Goal: Task Accomplishment & Management: Use online tool/utility

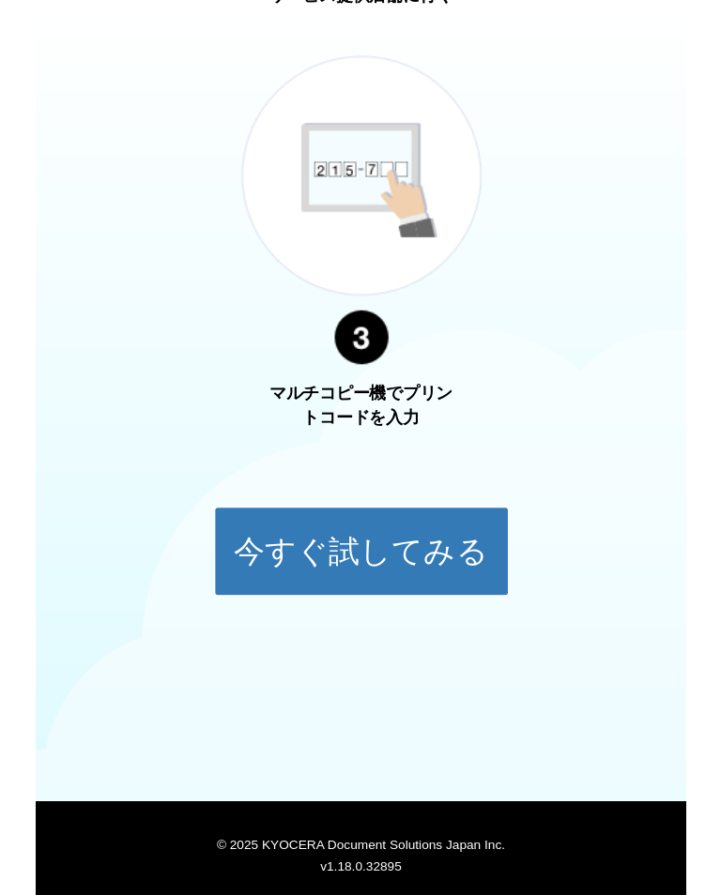
scroll to position [423, 0]
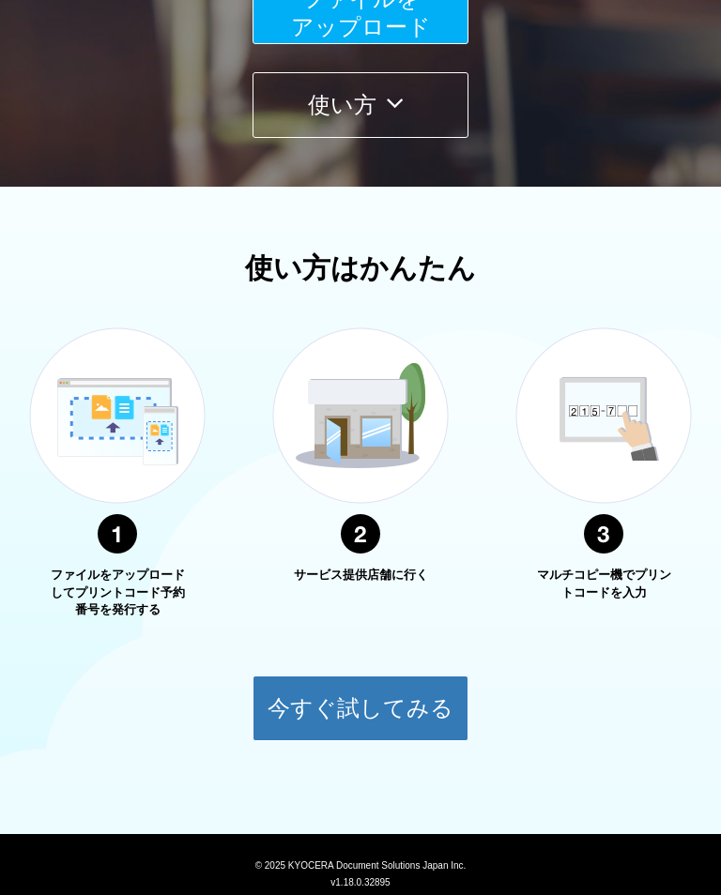
click at [393, 708] on button "今すぐ試してみる" at bounding box center [360, 709] width 216 height 66
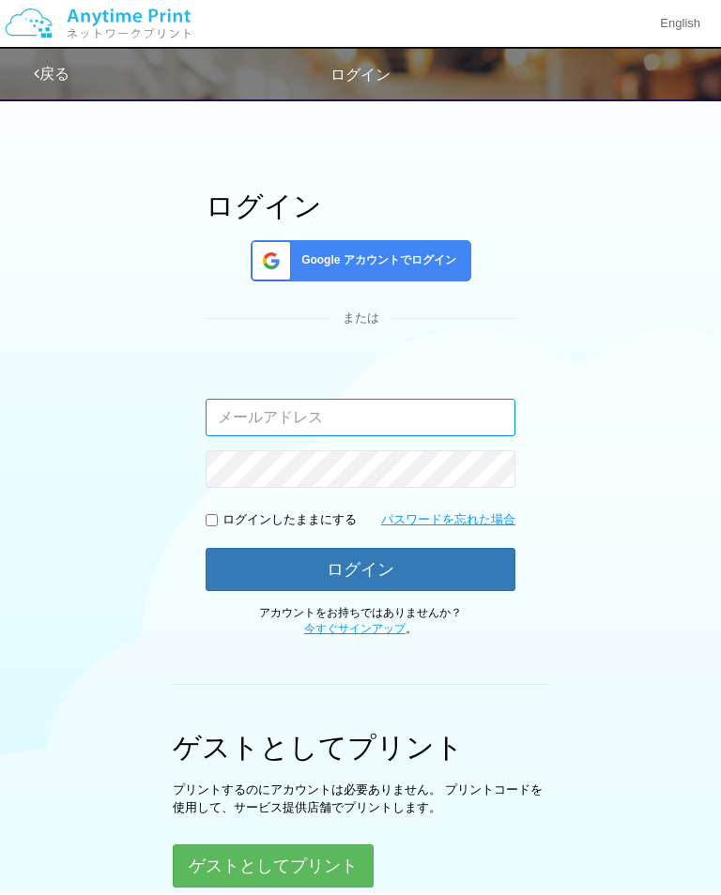
scroll to position [66, 0]
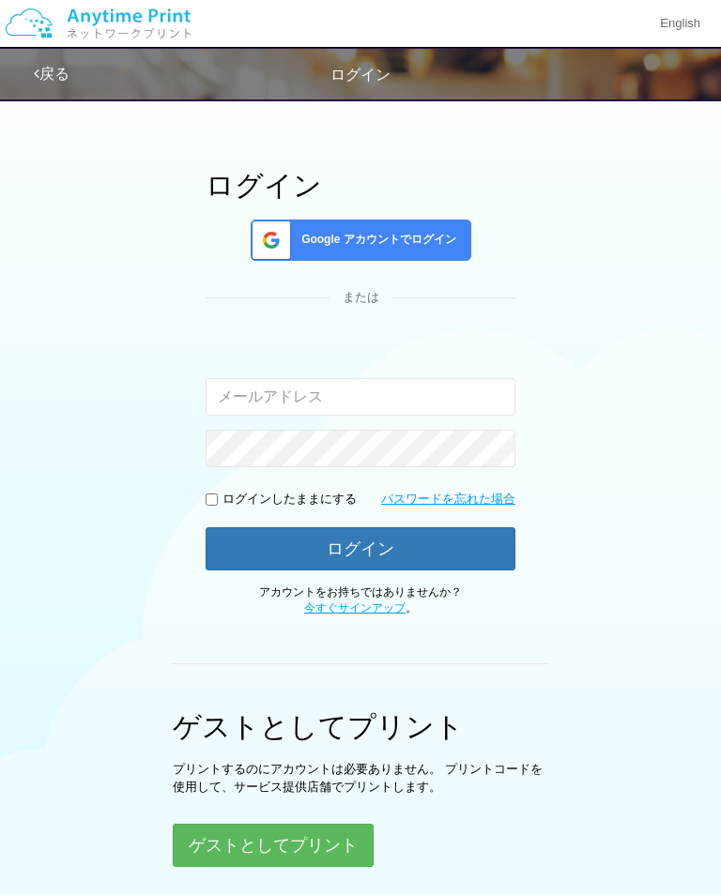
click at [292, 845] on button "ゲストとしてプリント" at bounding box center [273, 845] width 201 height 43
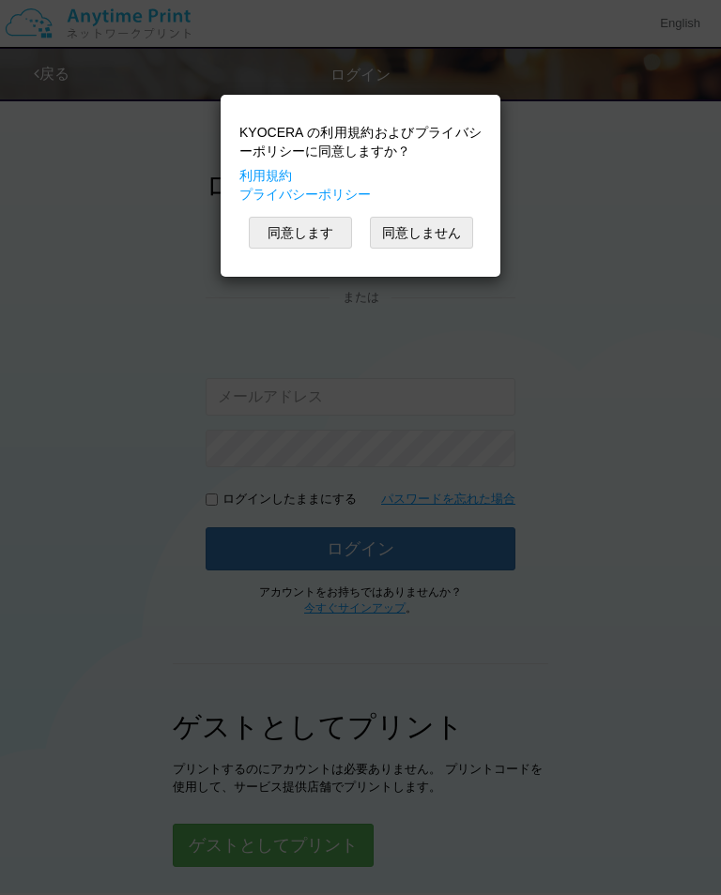
click at [302, 234] on button "同意します" at bounding box center [300, 233] width 103 height 32
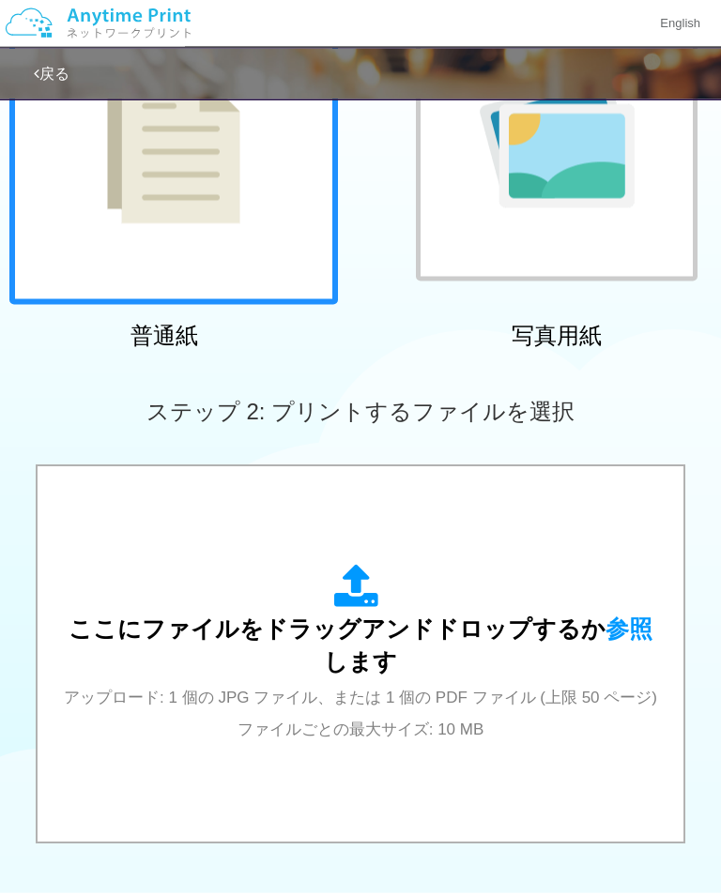
scroll to position [249, 0]
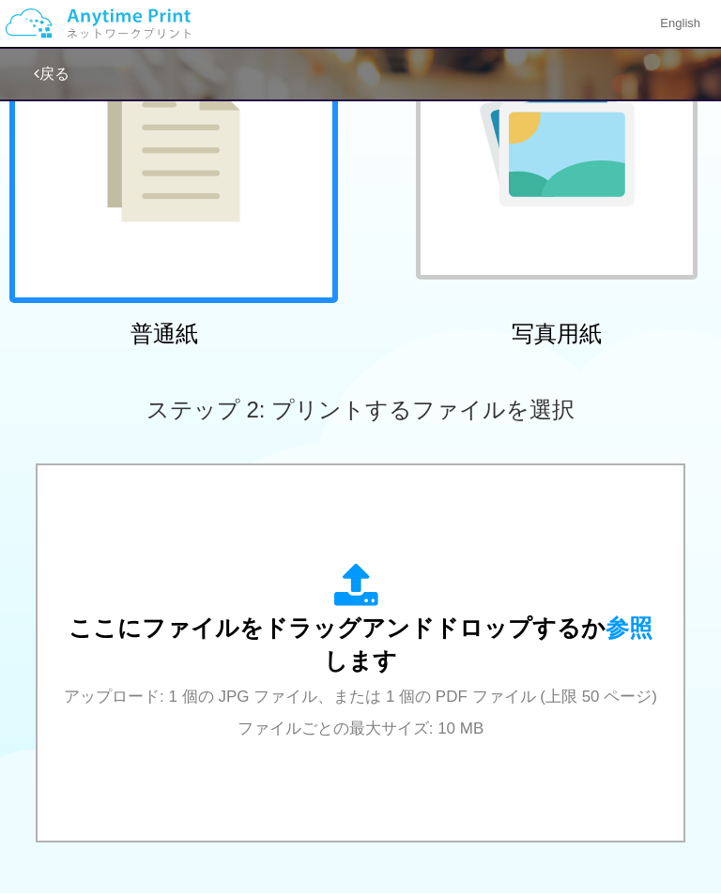
click at [613, 615] on span "参照" at bounding box center [628, 628] width 47 height 26
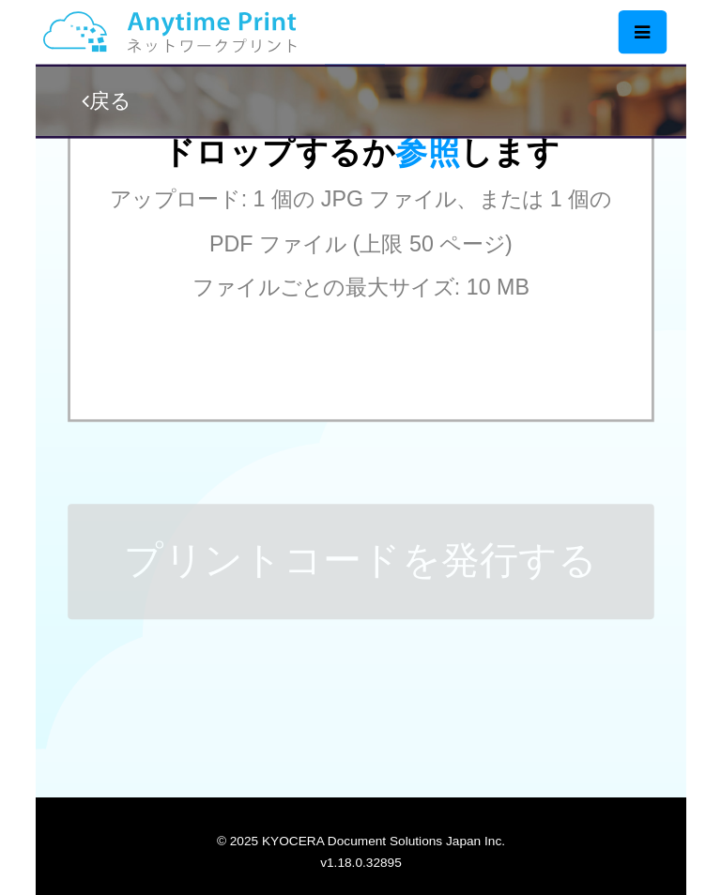
scroll to position [477, 0]
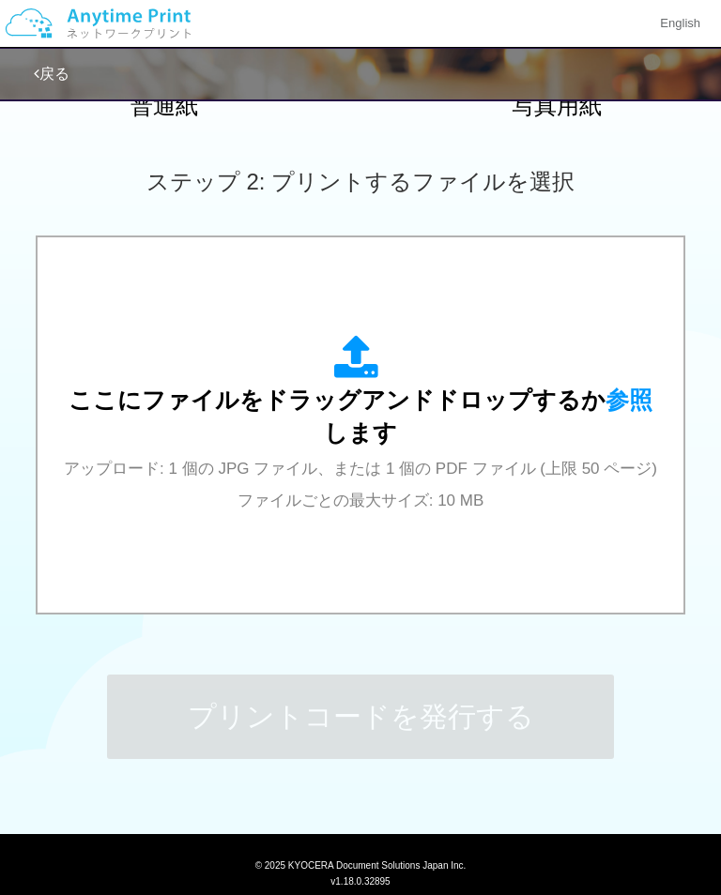
click at [620, 388] on span "参照" at bounding box center [628, 400] width 47 height 26
click at [618, 395] on div "ここにファイルをドラッグアンドドロップするか 参照 します アップロード: 1 個の JPG ファイル、または 1 個の PDF ファイル (上限 50 ペー…" at bounding box center [359, 424] width 607 height 179
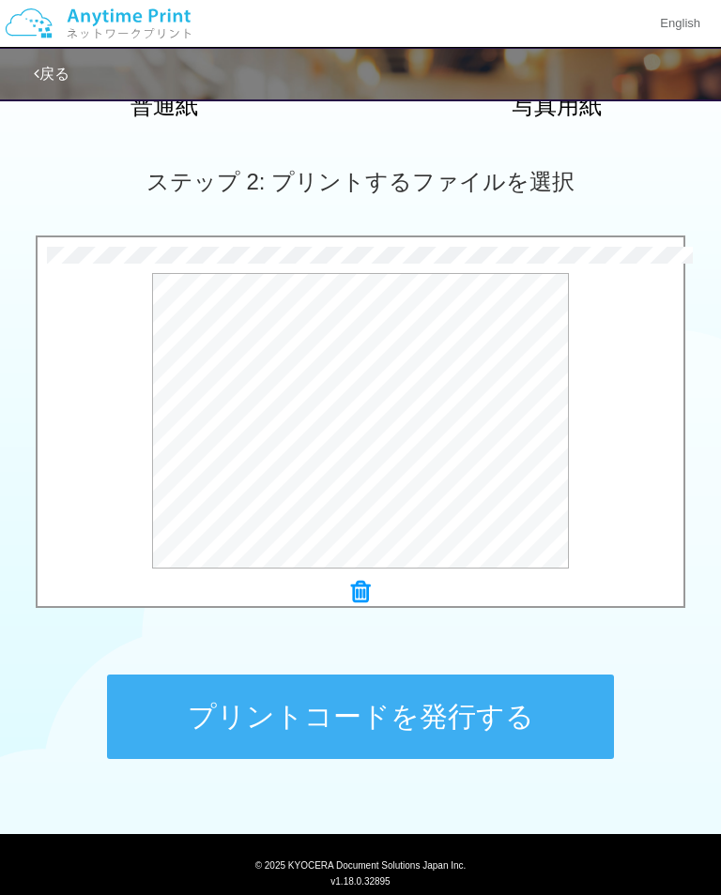
click at [0, 0] on button "プレビュー" at bounding box center [0, 0] width 0 height 0
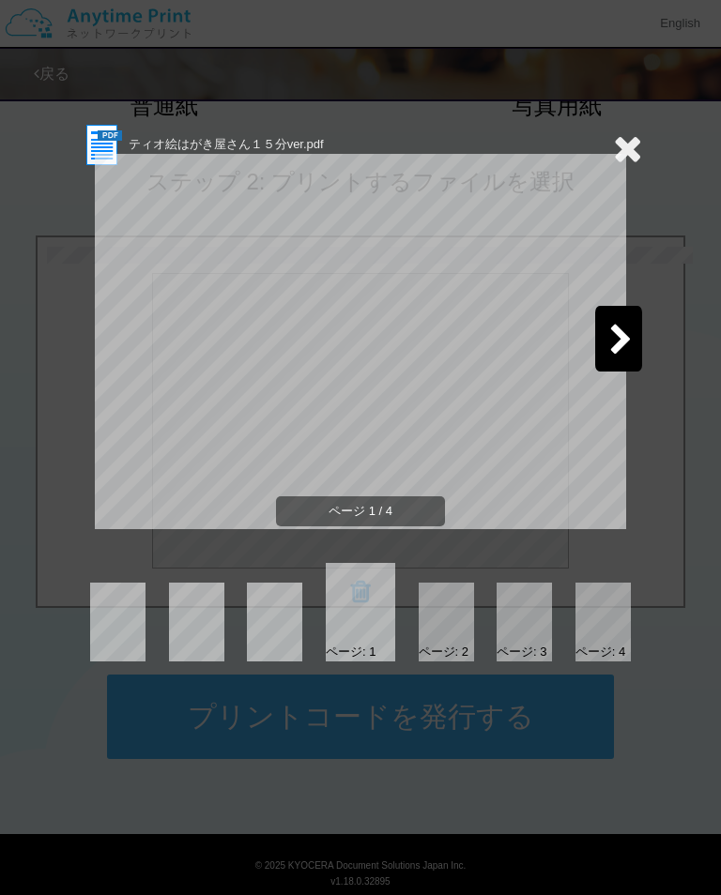
click at [630, 322] on div at bounding box center [618, 339] width 47 height 66
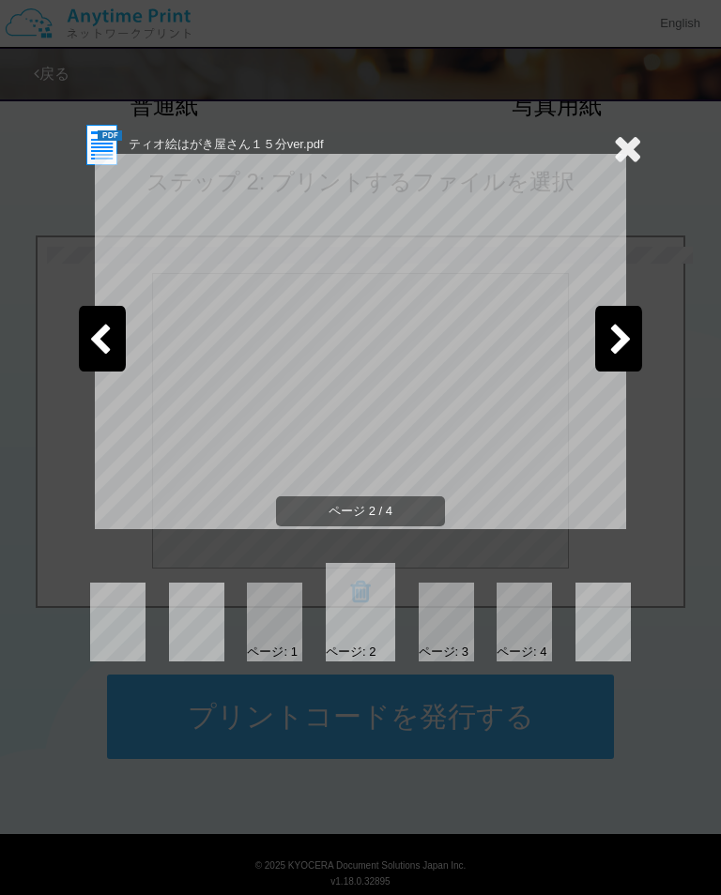
click at [620, 333] on icon at bounding box center [620, 341] width 23 height 33
click at [632, 333] on div at bounding box center [618, 339] width 47 height 66
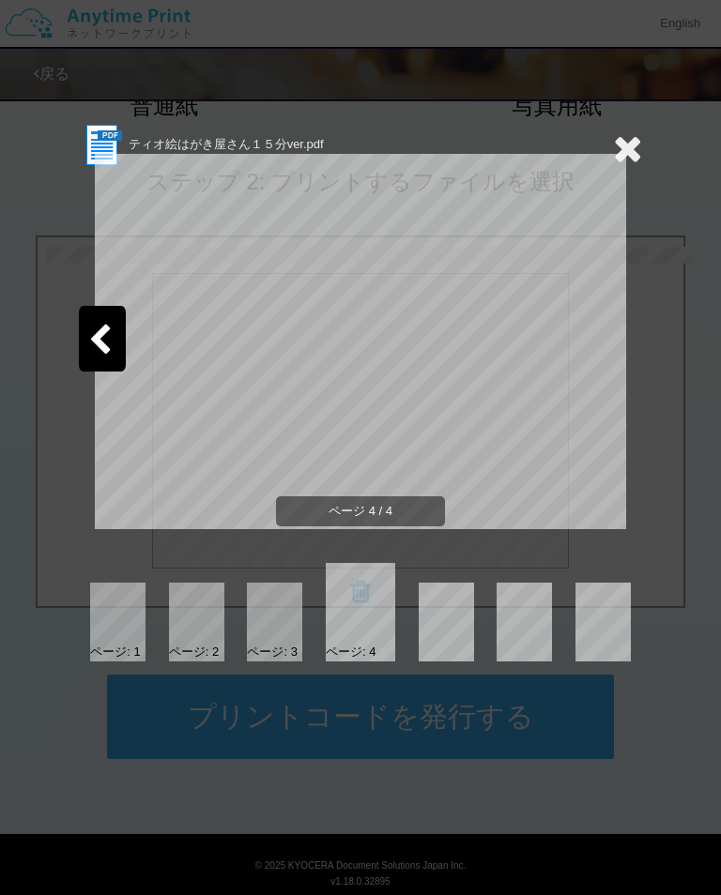
click at [632, 143] on icon at bounding box center [627, 148] width 29 height 38
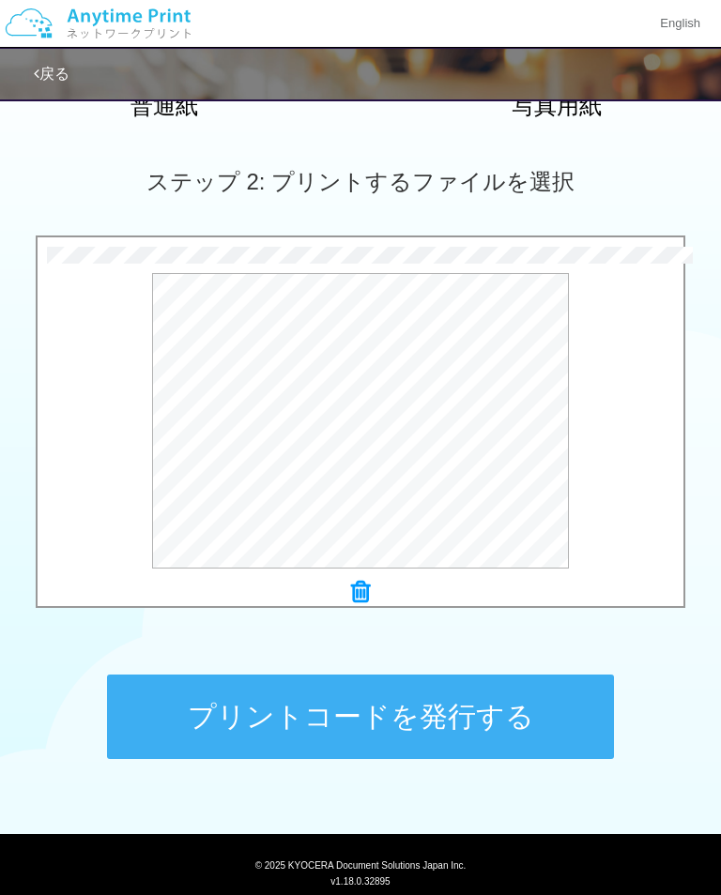
click at [342, 721] on button "プリントコードを発行する" at bounding box center [360, 717] width 507 height 84
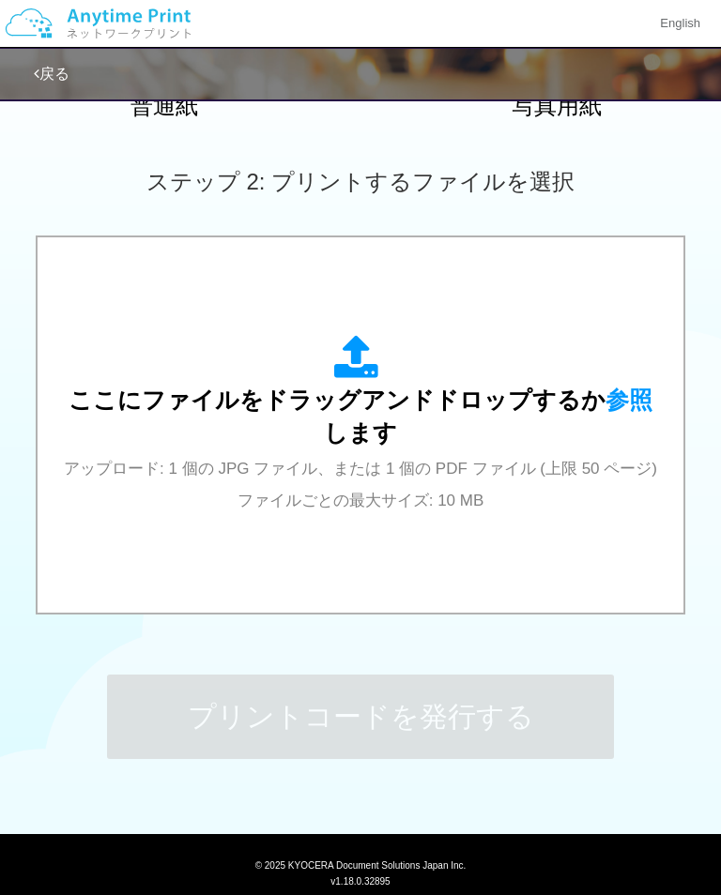
scroll to position [0, 0]
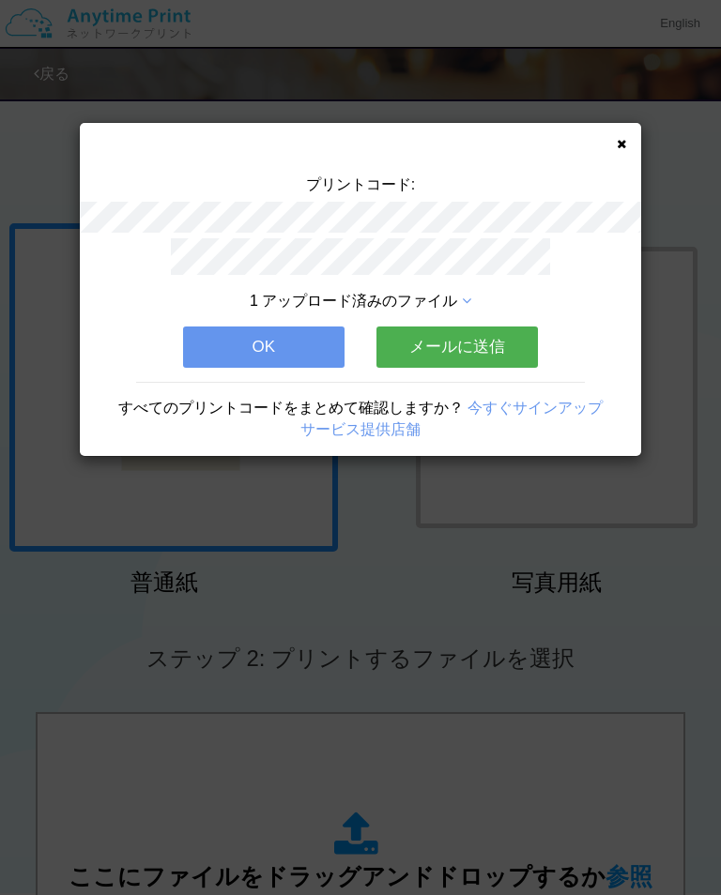
click at [482, 346] on button "メールに送信" at bounding box center [456, 347] width 161 height 41
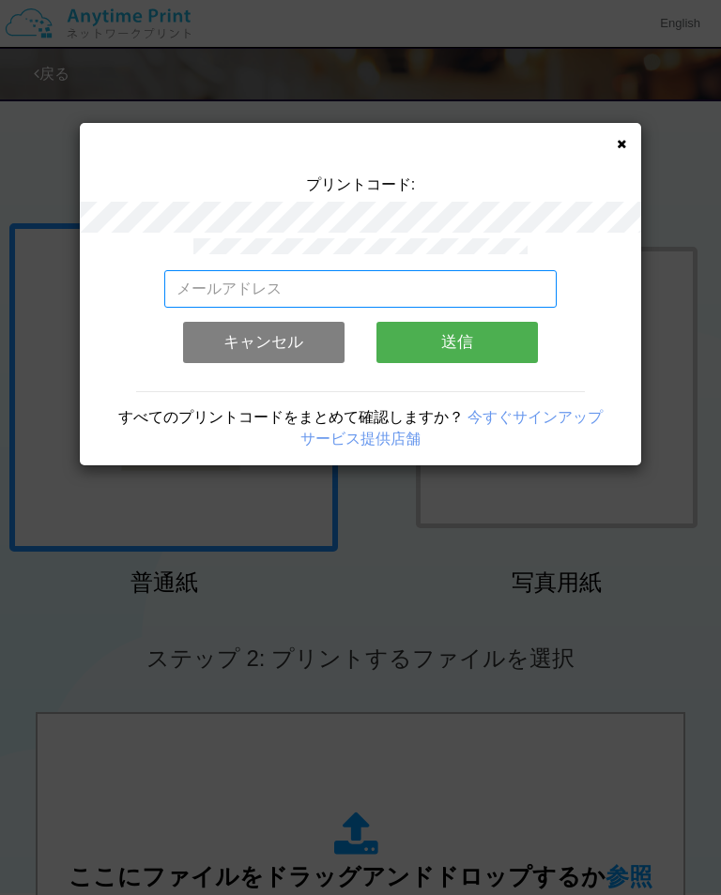
click at [445, 284] on input "email" at bounding box center [360, 289] width 393 height 38
type input "[EMAIL_ADDRESS][DOMAIN_NAME]"
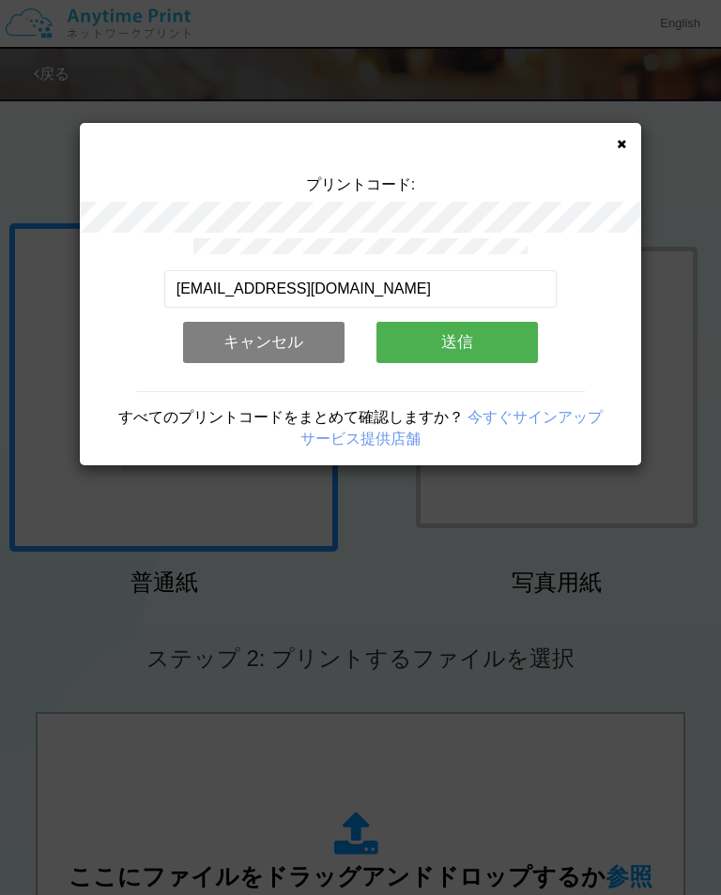
click at [481, 331] on button "送信" at bounding box center [456, 342] width 161 height 41
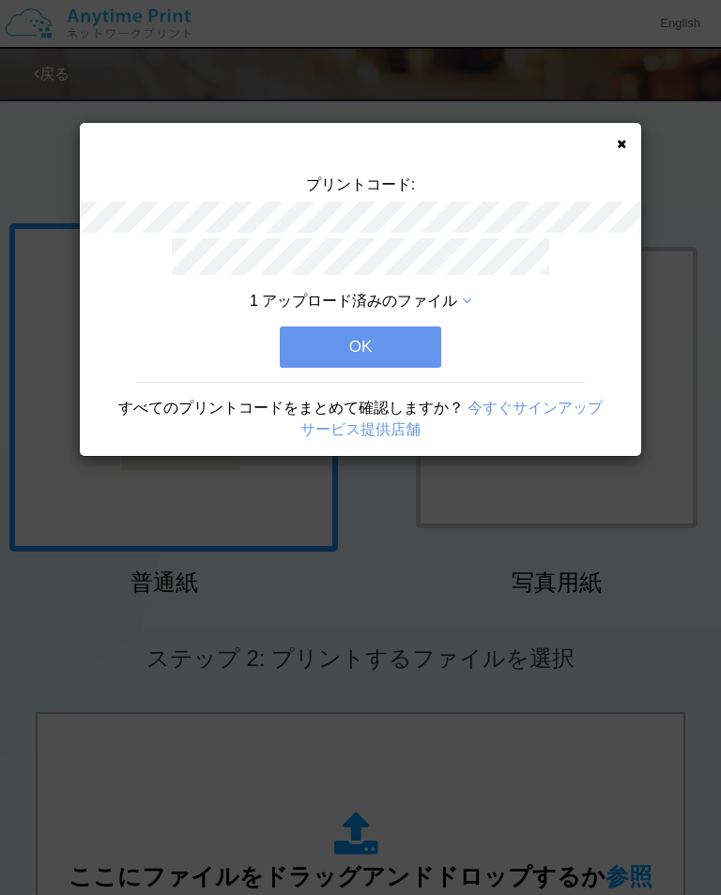
click at [356, 343] on button "OK" at bounding box center [360, 347] width 161 height 41
